Goal: Transaction & Acquisition: Purchase product/service

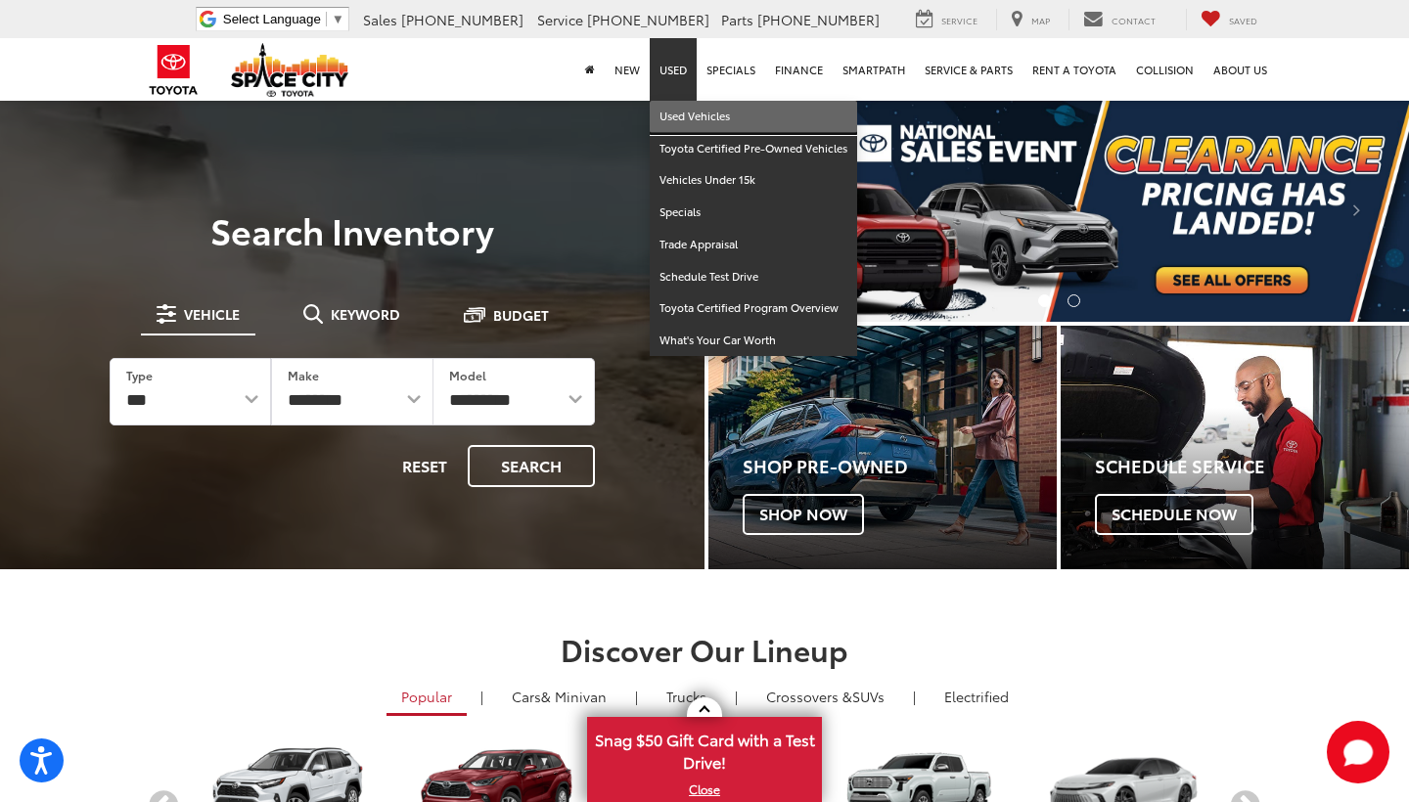
click at [698, 124] on link "Used Vehicles" at bounding box center [753, 117] width 207 height 32
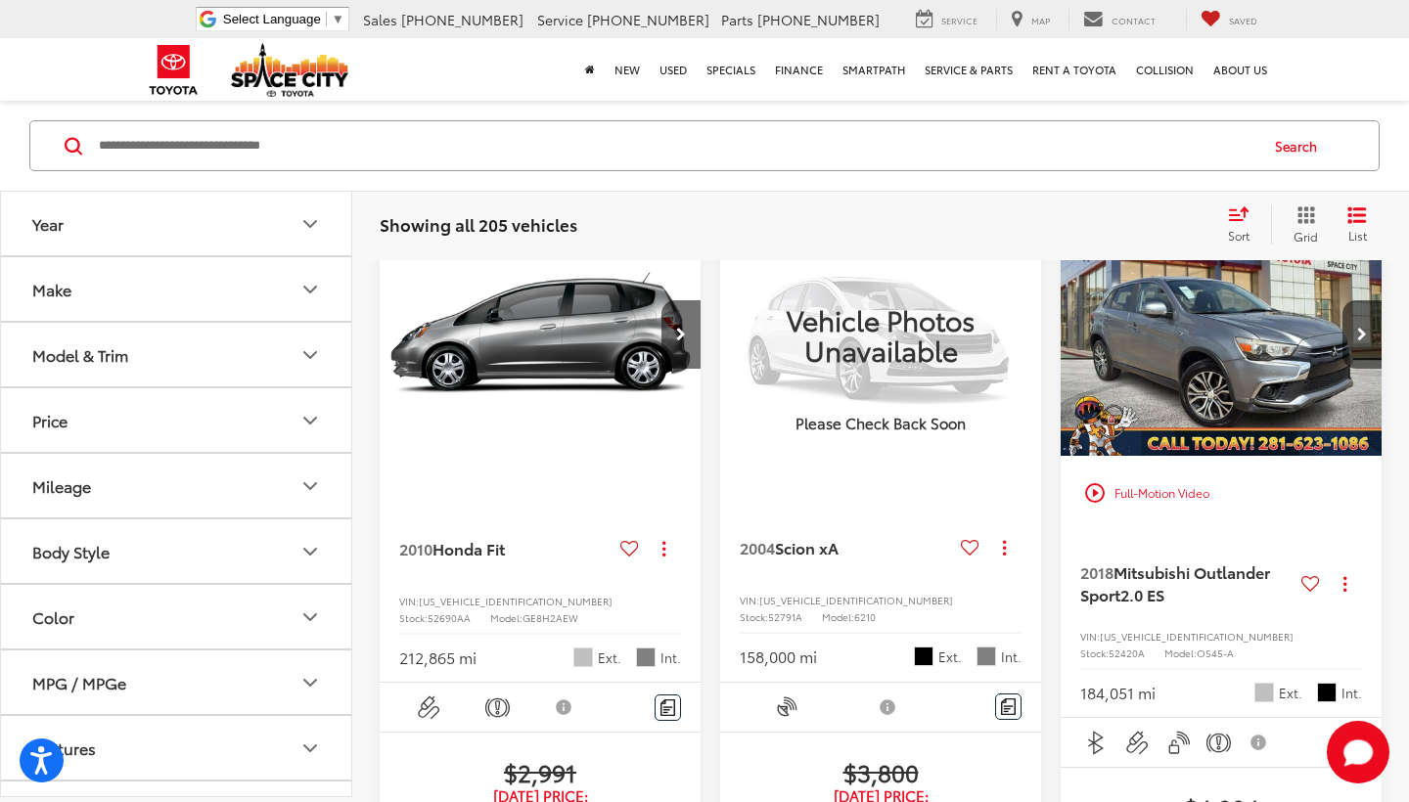
click at [248, 555] on button "Body Style" at bounding box center [177, 551] width 352 height 64
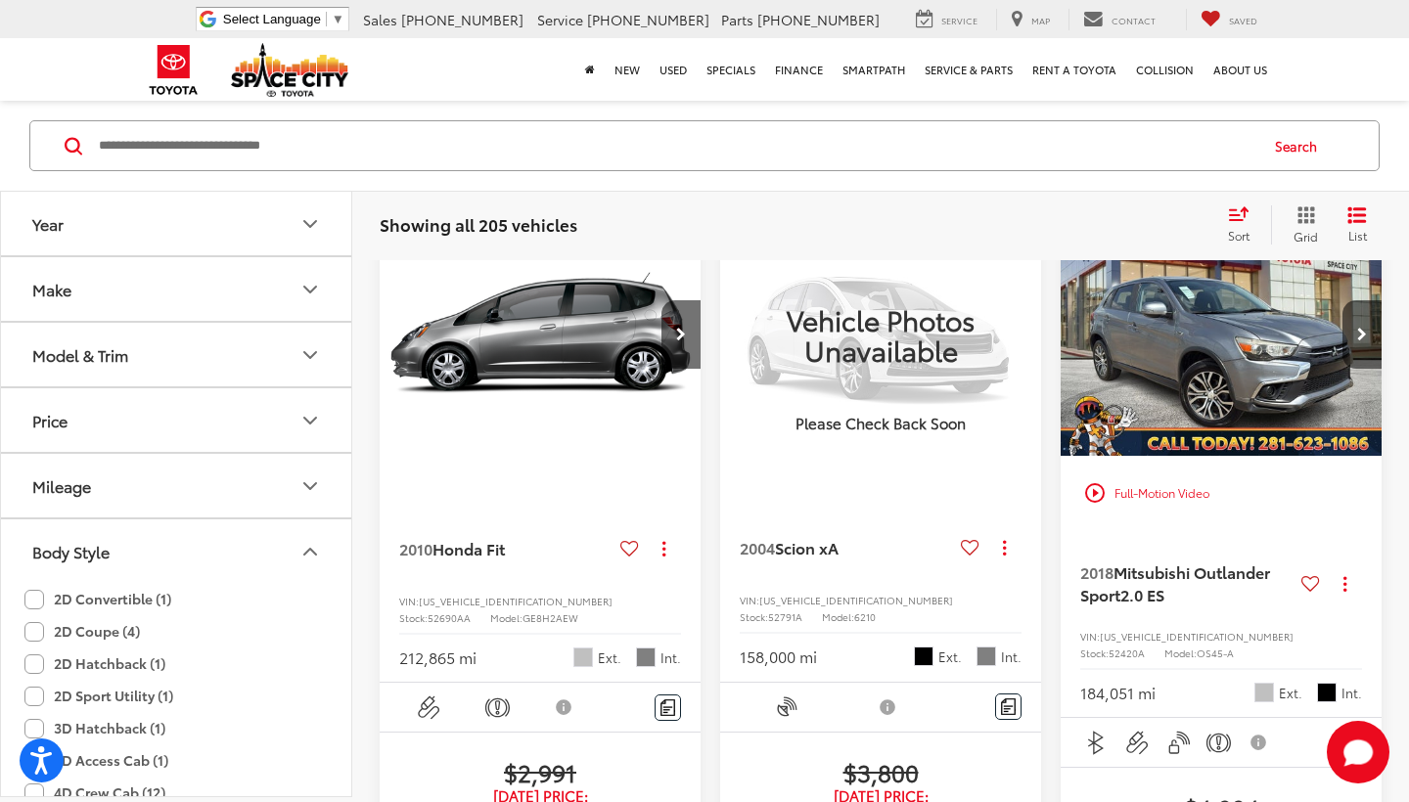
scroll to position [22, 0]
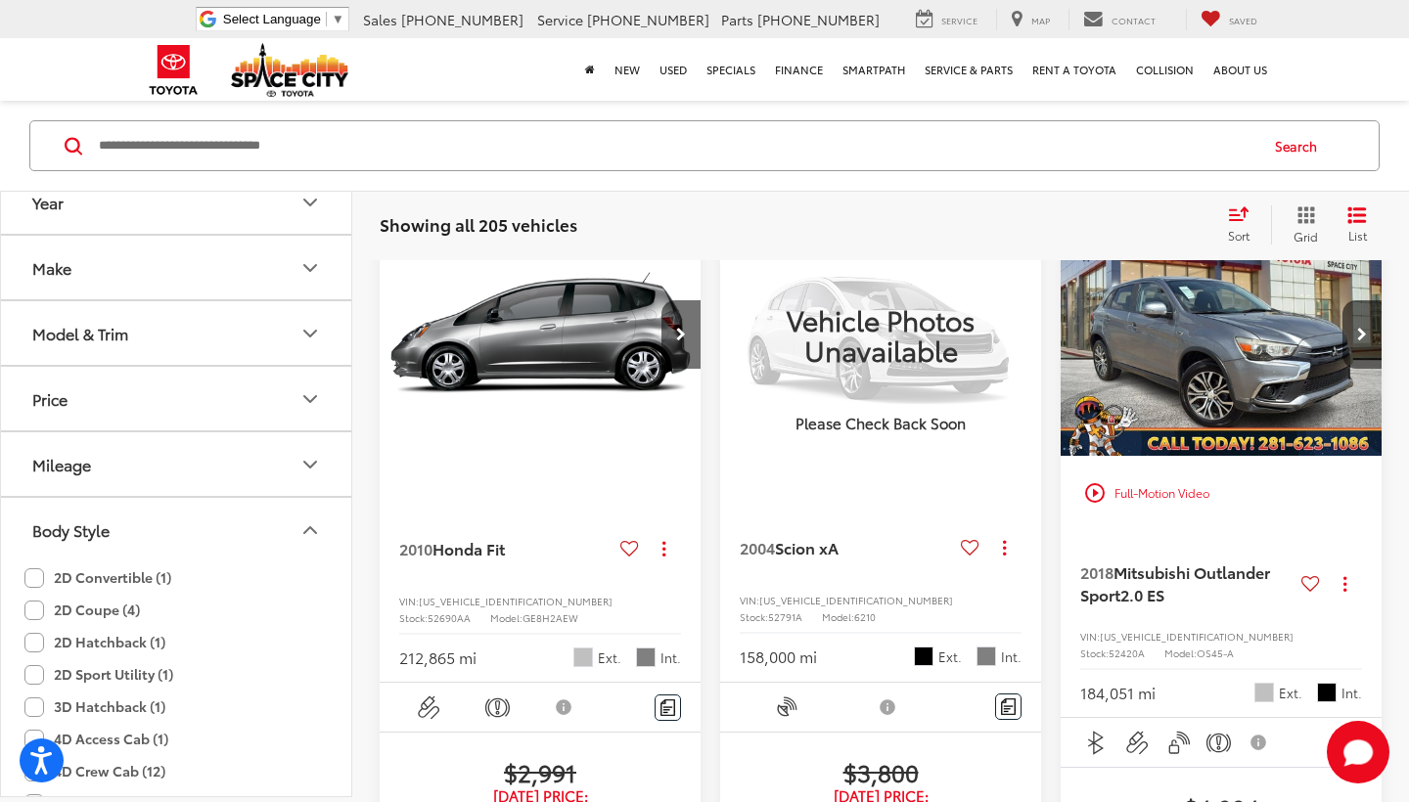
click at [92, 617] on label "2D Coupe (4)" at bounding box center [81, 610] width 115 height 32
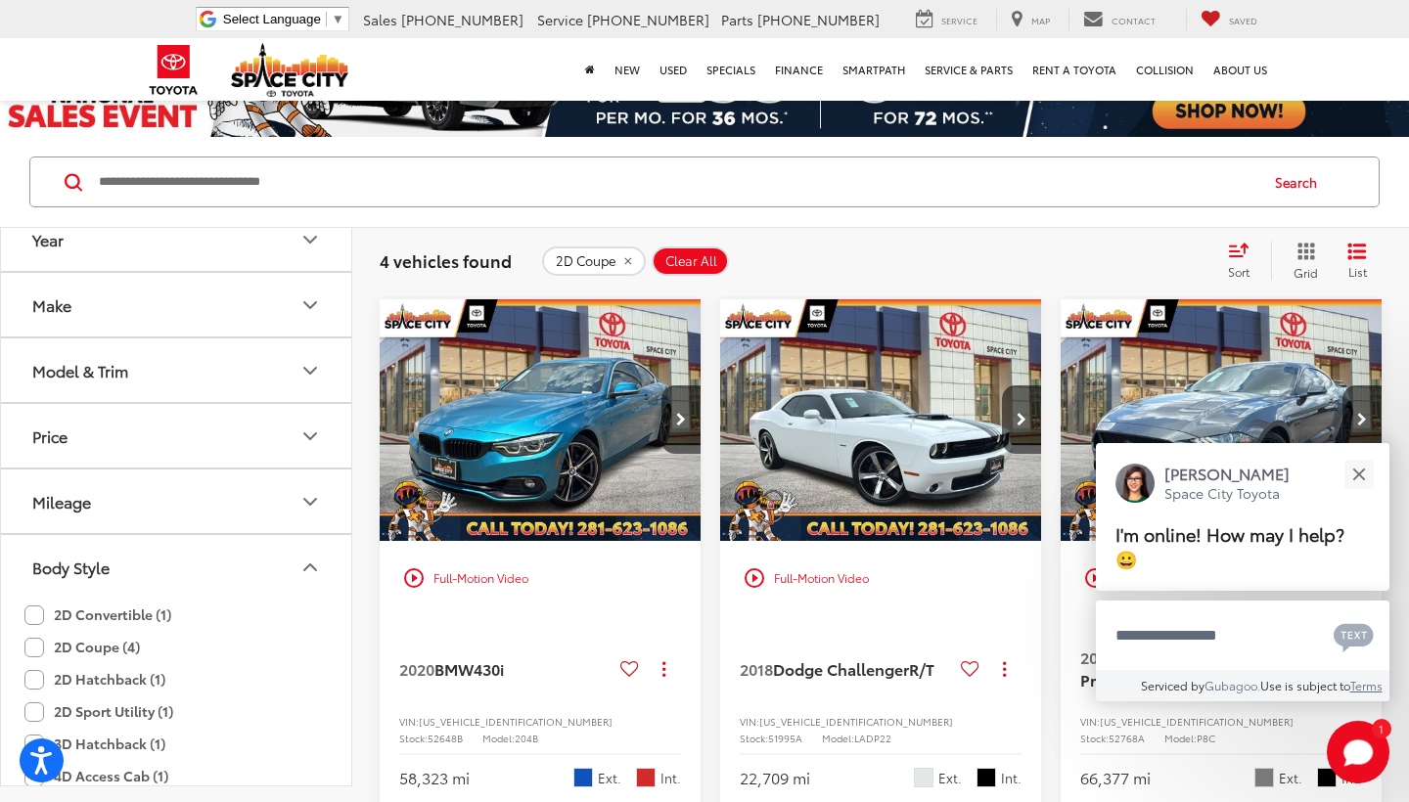
scroll to position [90, 0]
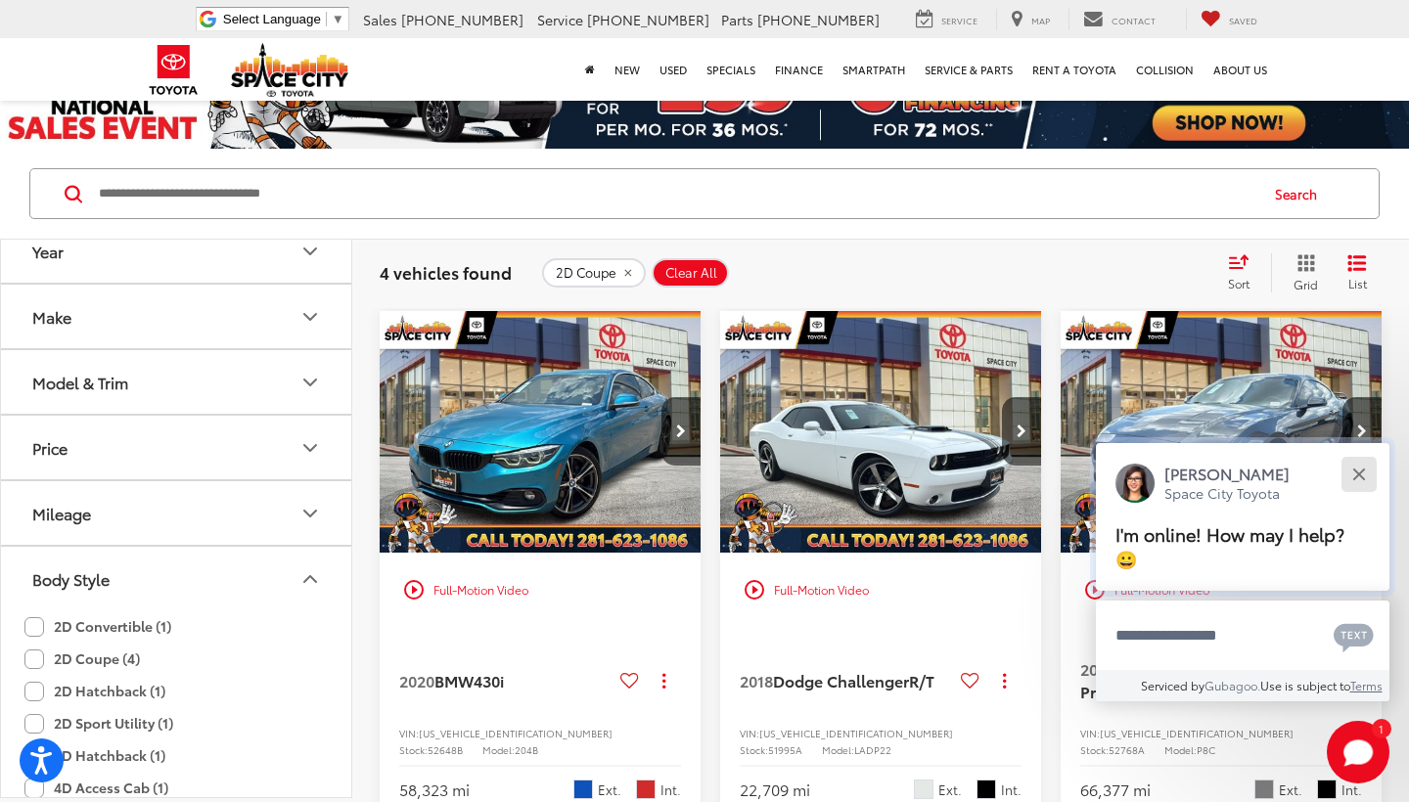
click at [1364, 472] on div "Close" at bounding box center [1358, 474] width 13 height 13
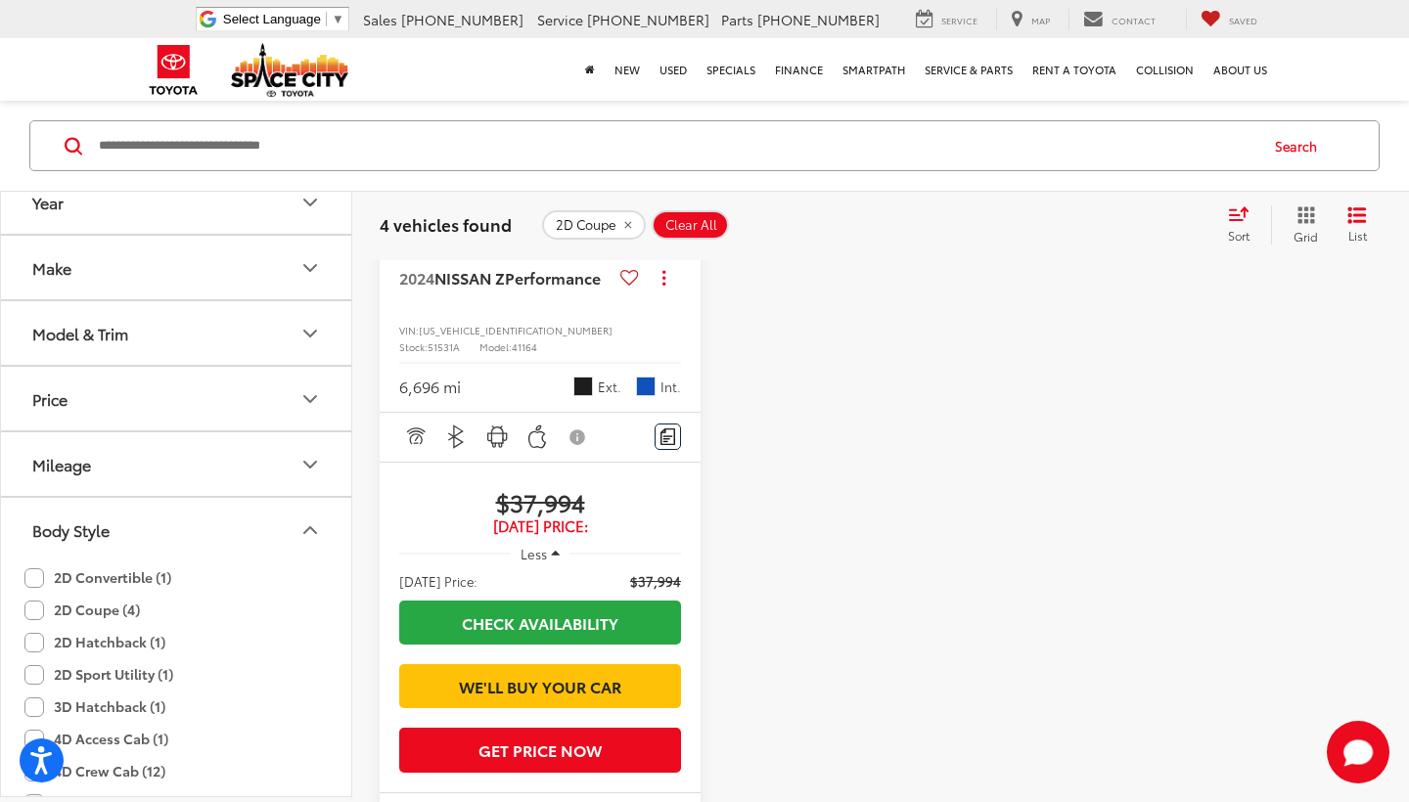
scroll to position [1557, 0]
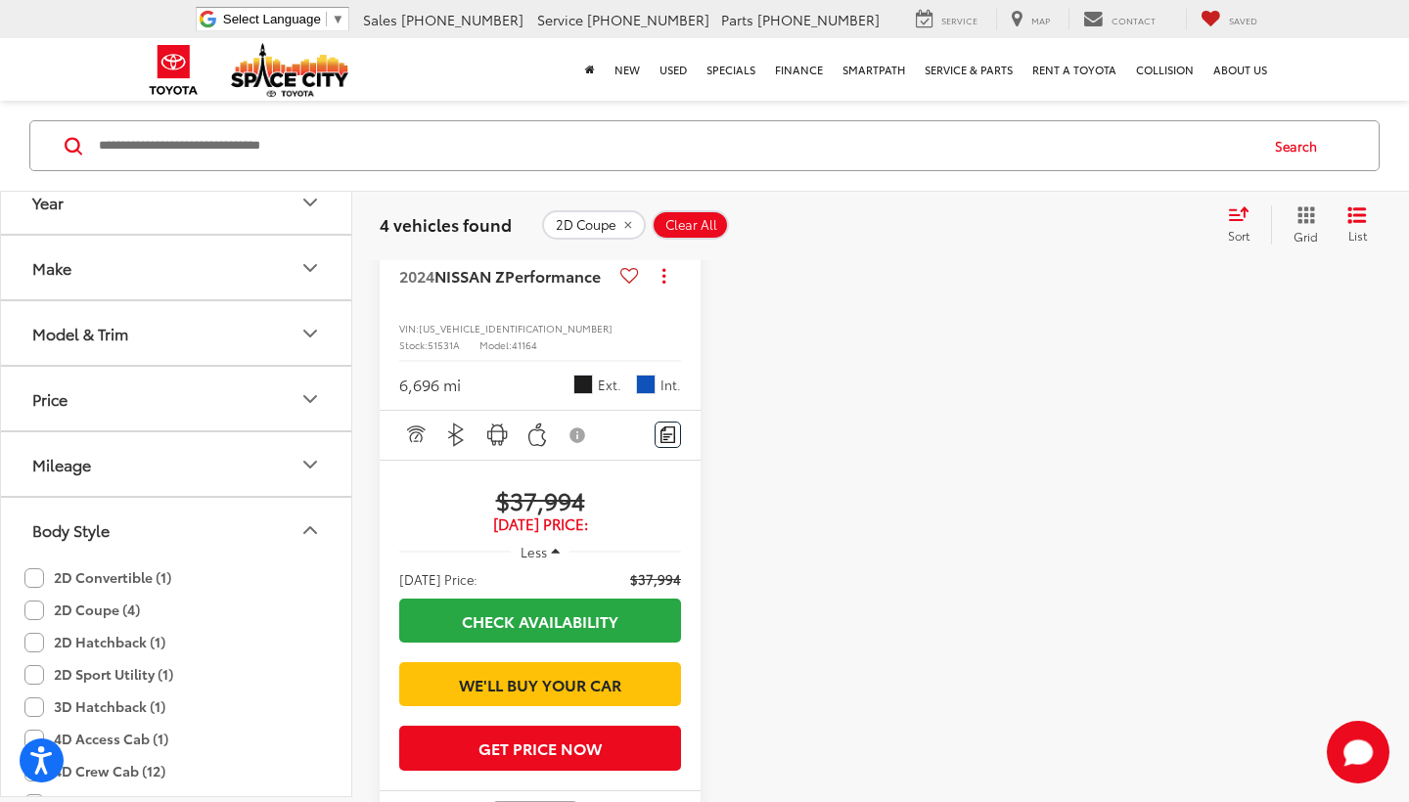
click at [538, 561] on span "Less" at bounding box center [533, 552] width 26 height 18
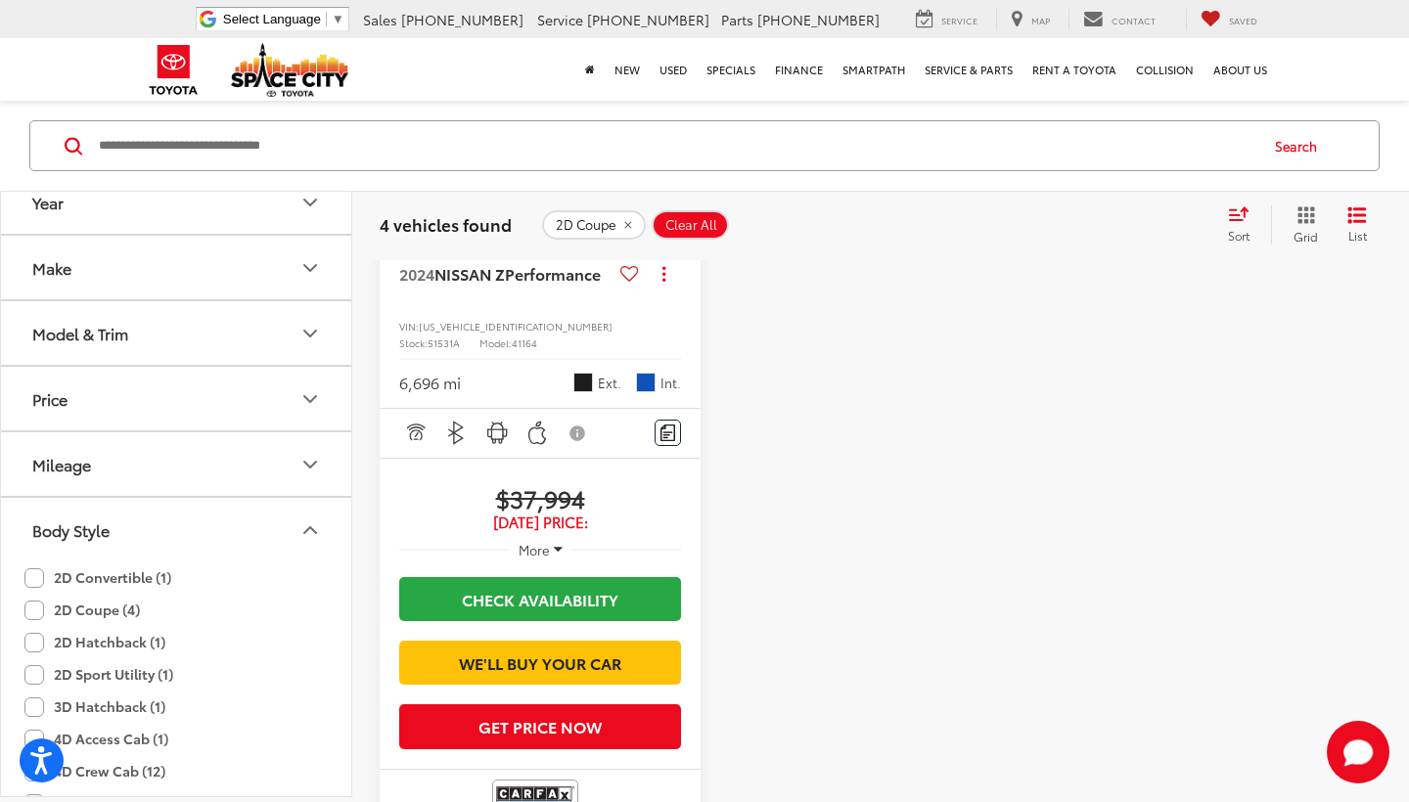
click at [545, 559] on span "More" at bounding box center [534, 550] width 31 height 18
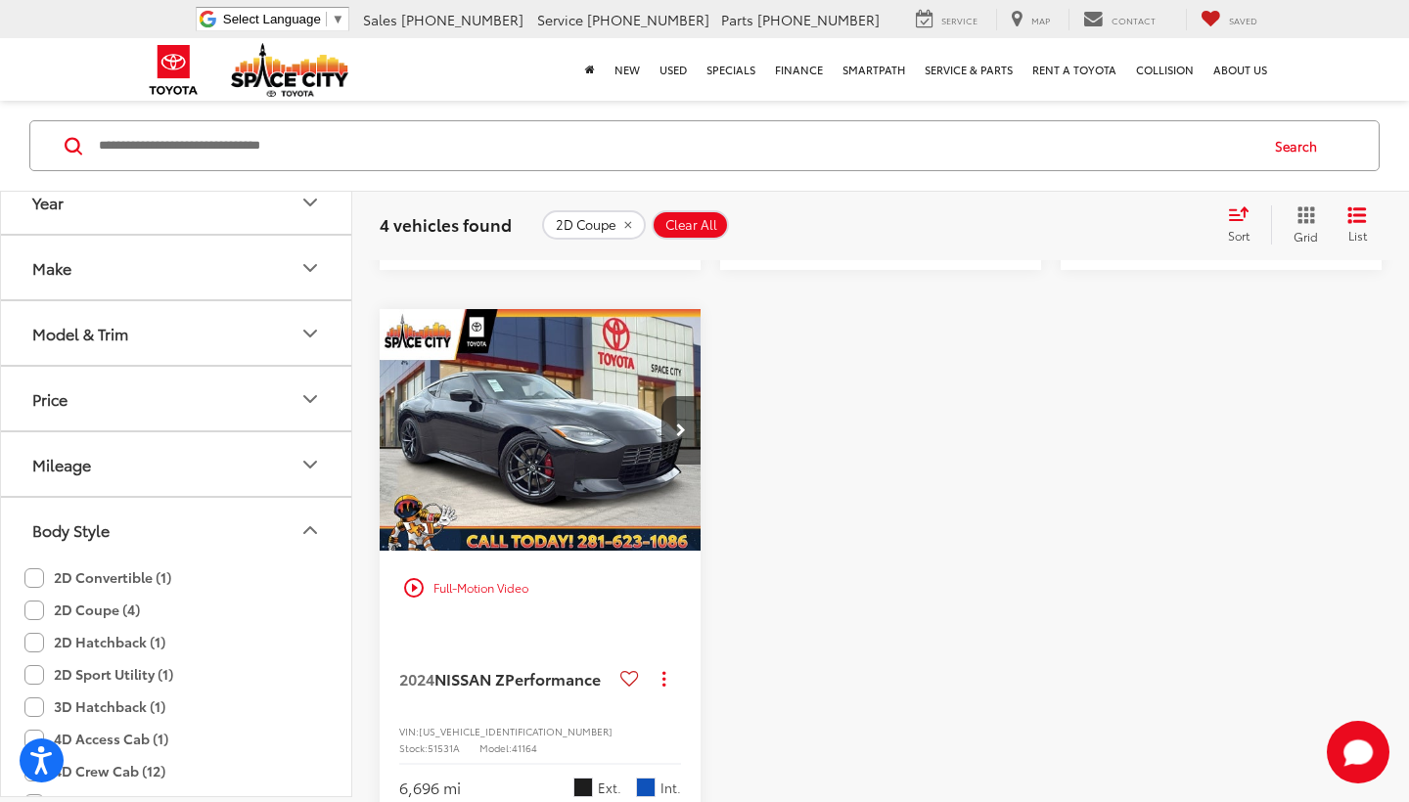
scroll to position [1169, 0]
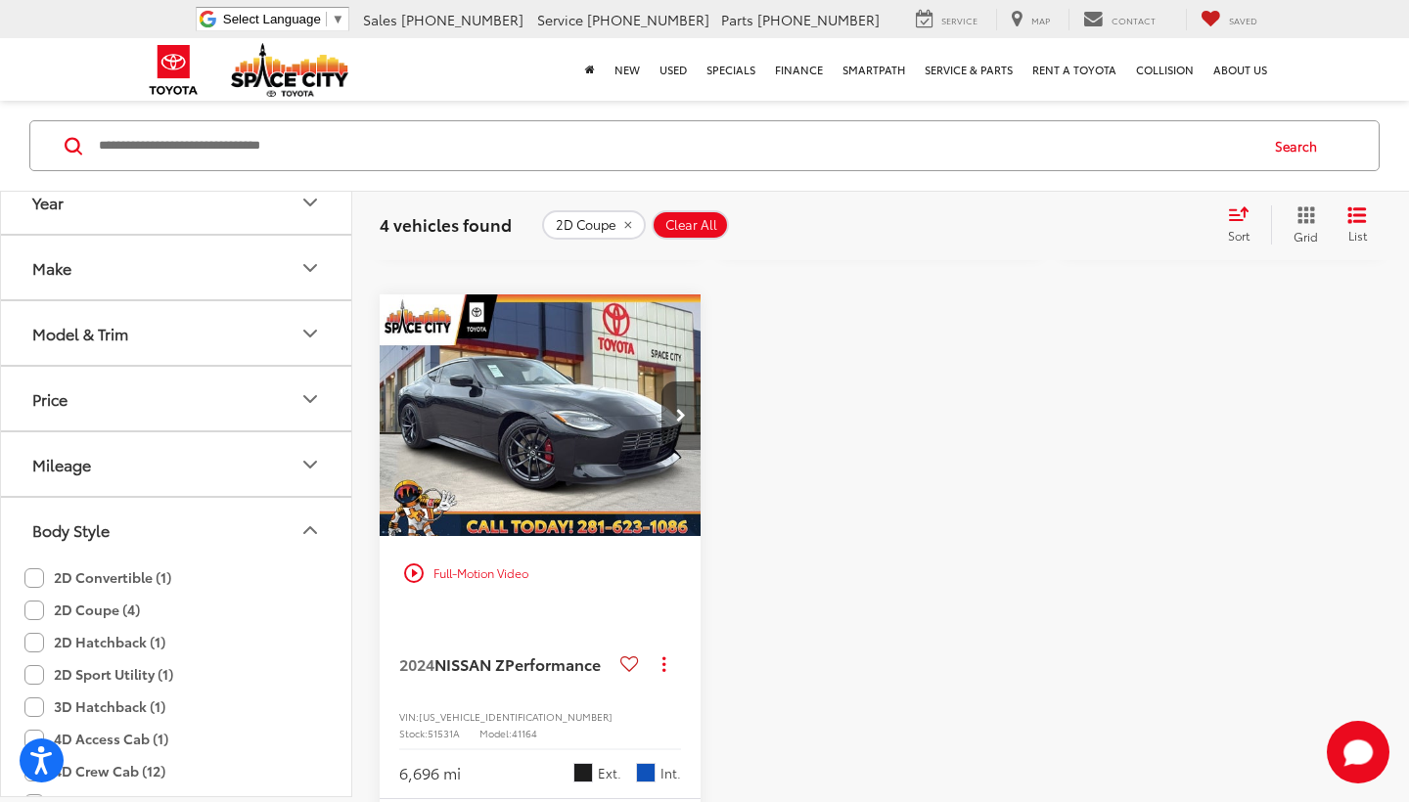
click at [676, 423] on icon "Next image" at bounding box center [681, 416] width 10 height 14
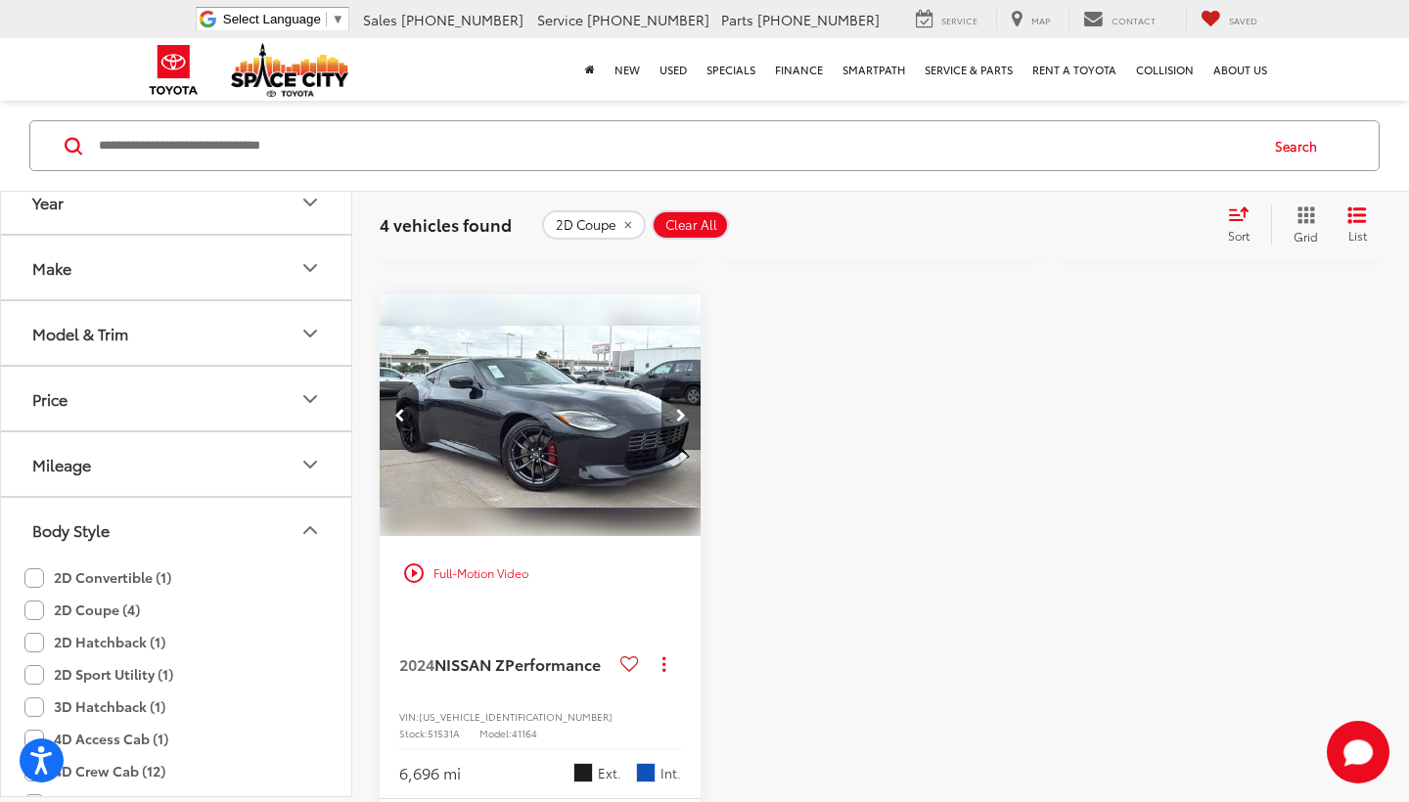
click at [677, 423] on icon "Next image" at bounding box center [681, 416] width 10 height 14
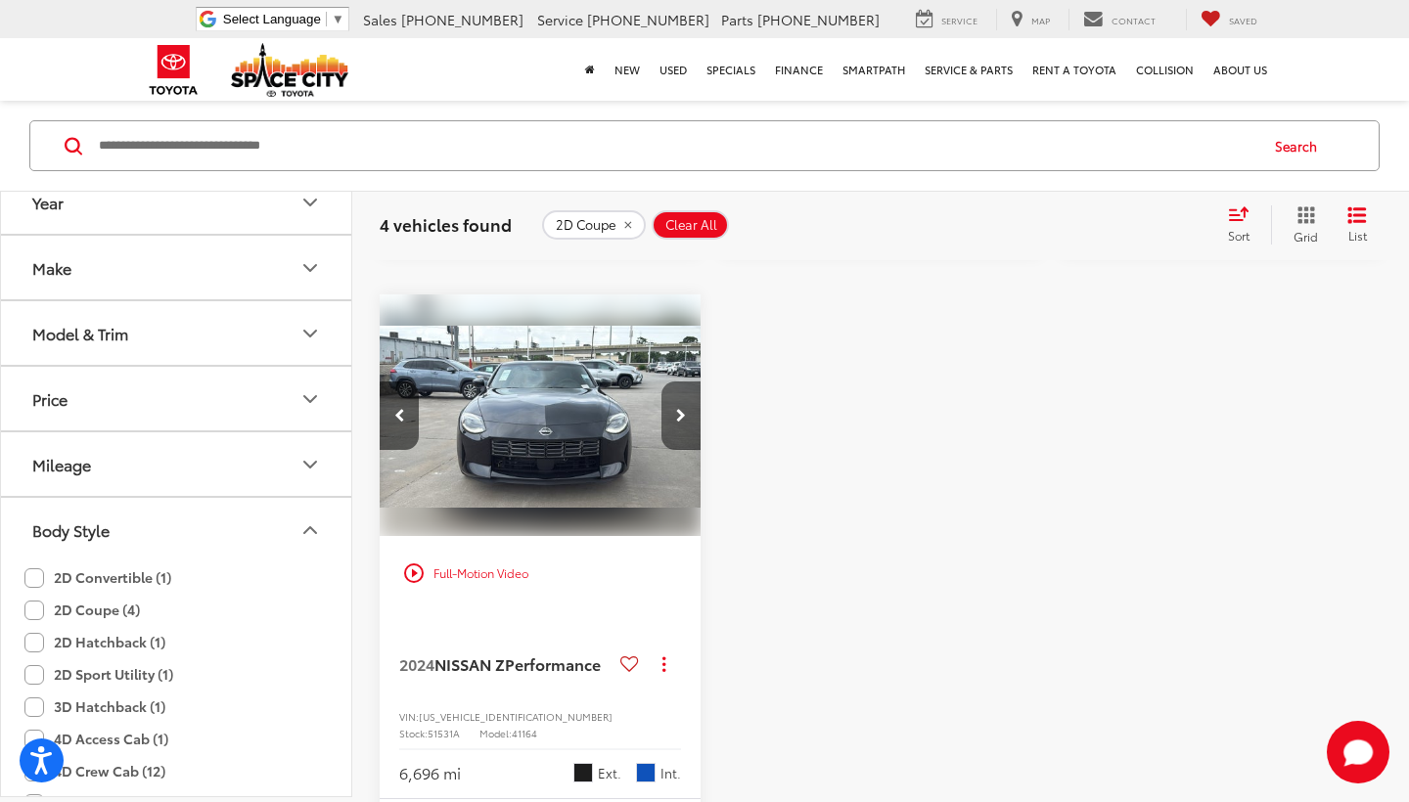
click at [679, 423] on icon "Next image" at bounding box center [681, 416] width 10 height 14
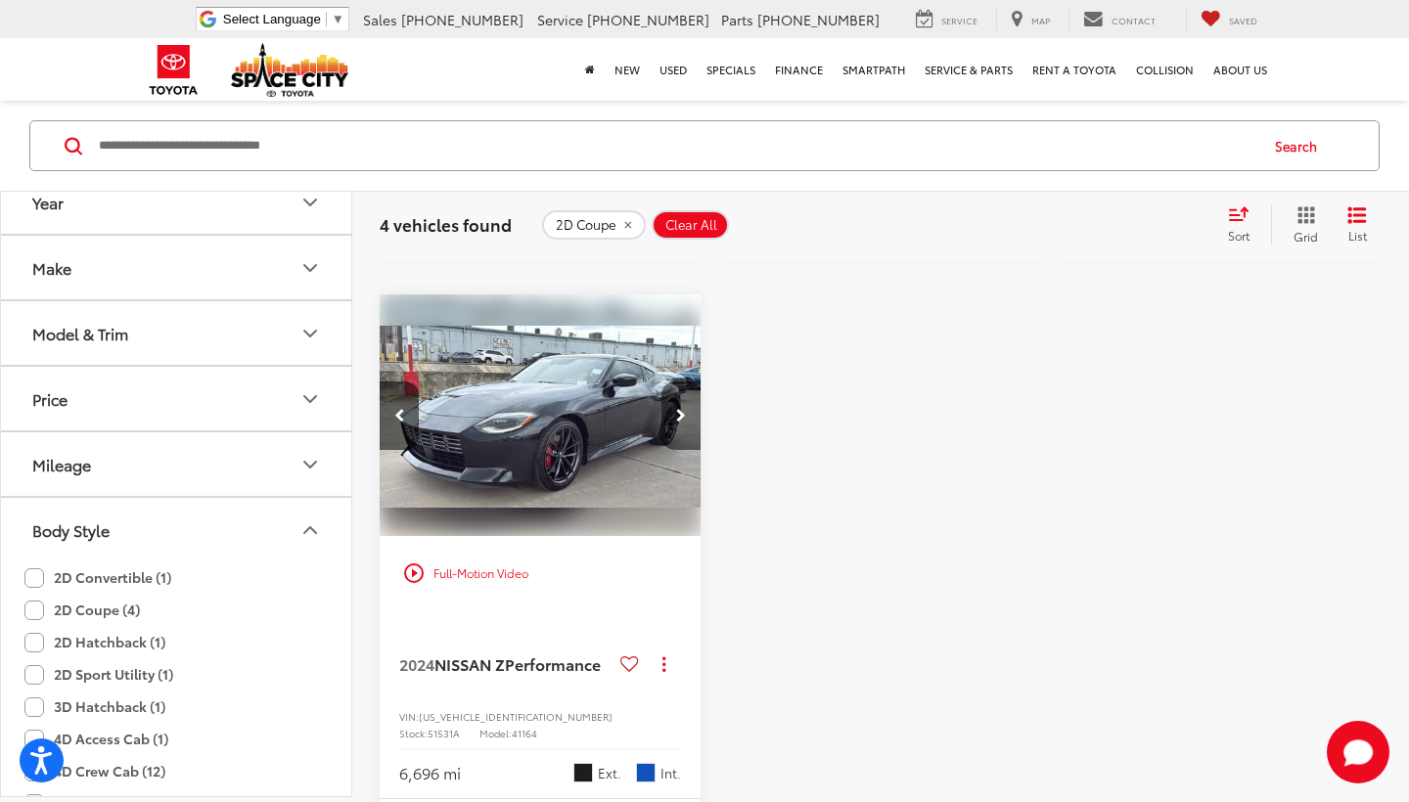
click at [679, 423] on icon "Next image" at bounding box center [681, 416] width 10 height 14
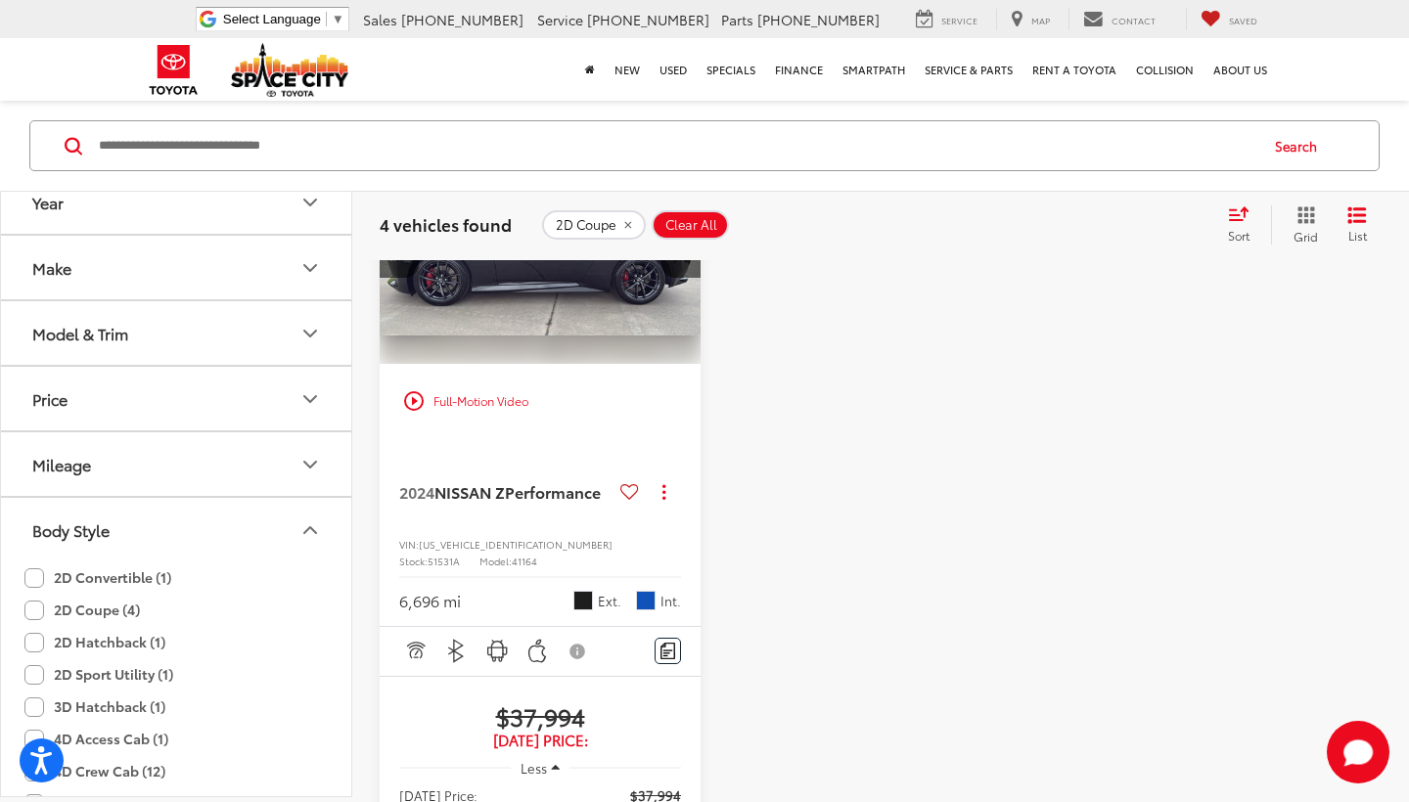
scroll to position [1336, 0]
